Goal: Information Seeking & Learning: Find specific fact

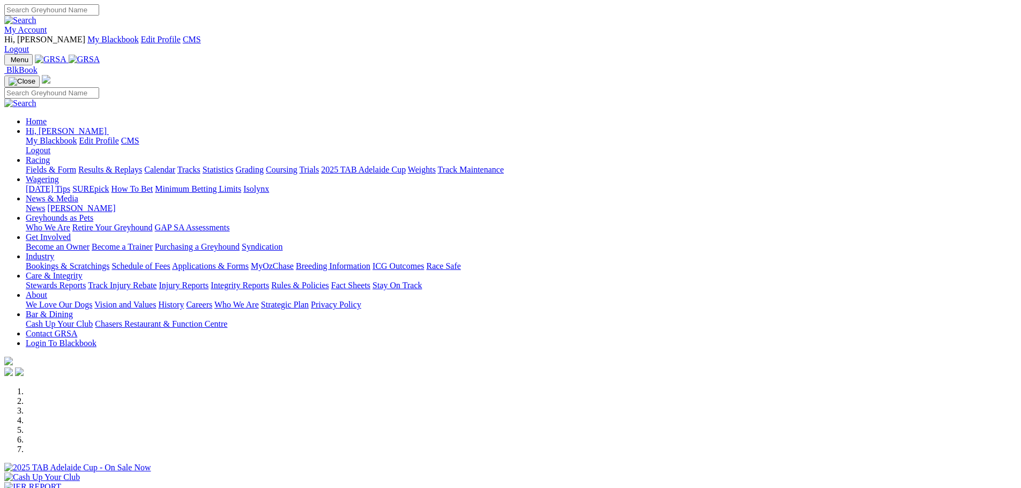
click at [99, 5] on input "Search" at bounding box center [51, 9] width 95 height 11
type input "[PERSON_NAME]"
